Goal: Task Accomplishment & Management: Manage account settings

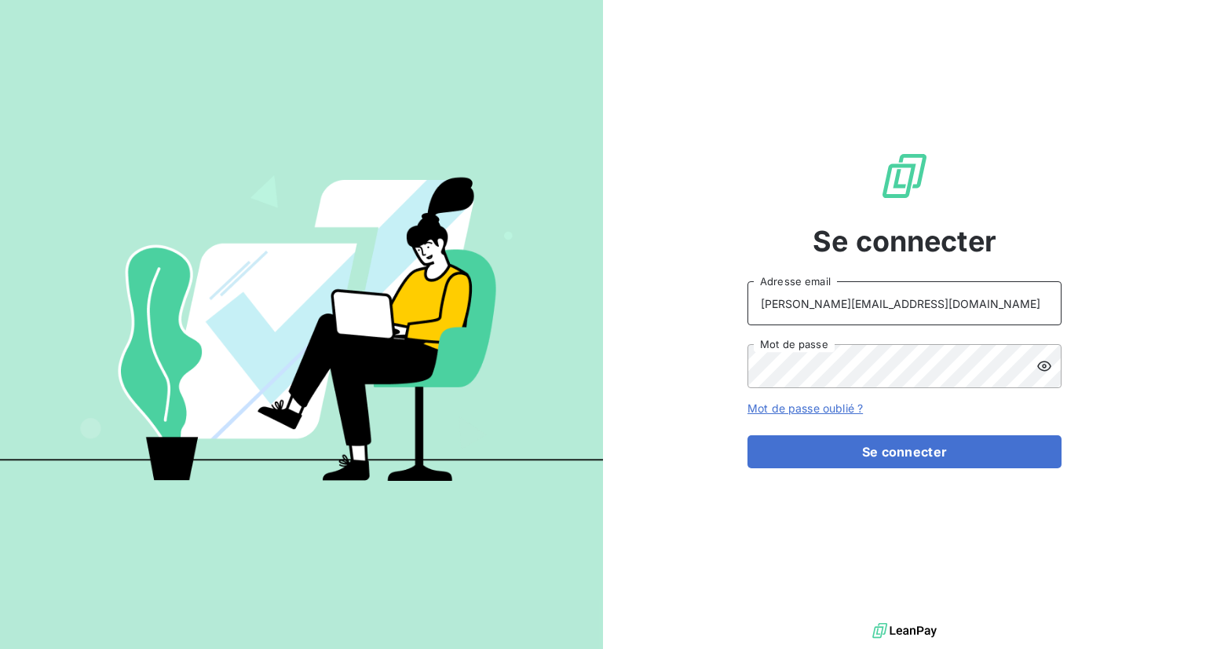
click at [919, 316] on input "[PERSON_NAME][EMAIL_ADDRESS][DOMAIN_NAME]" at bounding box center [905, 303] width 314 height 44
type input "[EMAIL_ADDRESS][DOMAIN_NAME]"
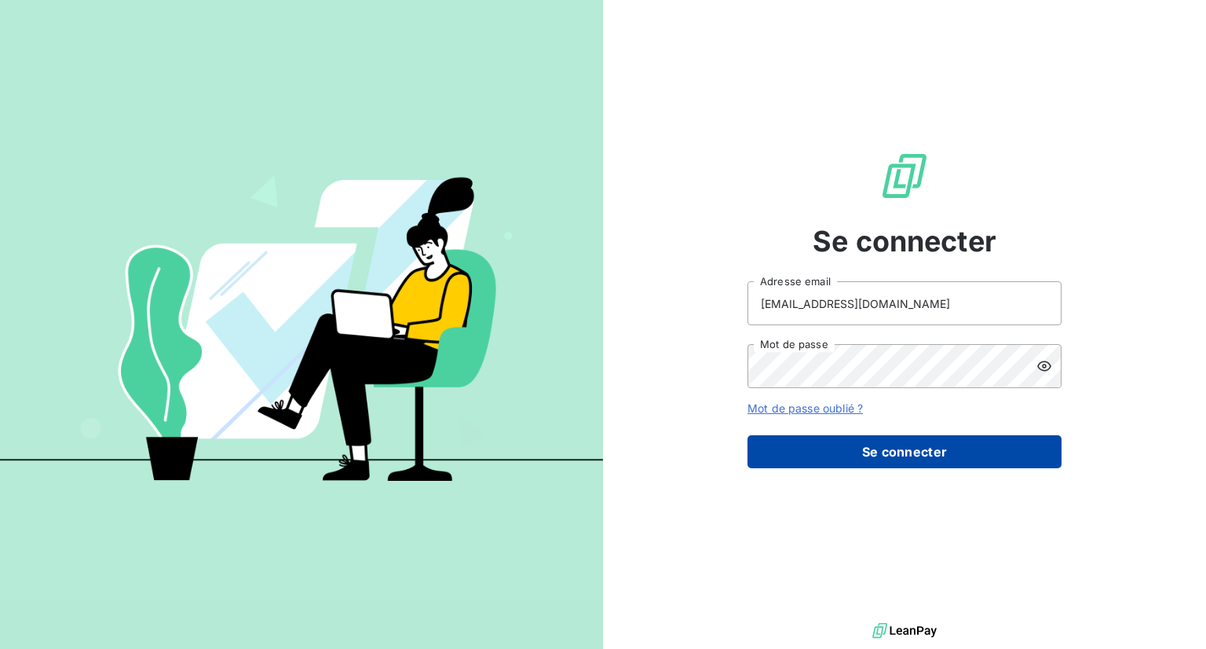
click at [905, 445] on button "Se connecter" at bounding box center [905, 451] width 314 height 33
